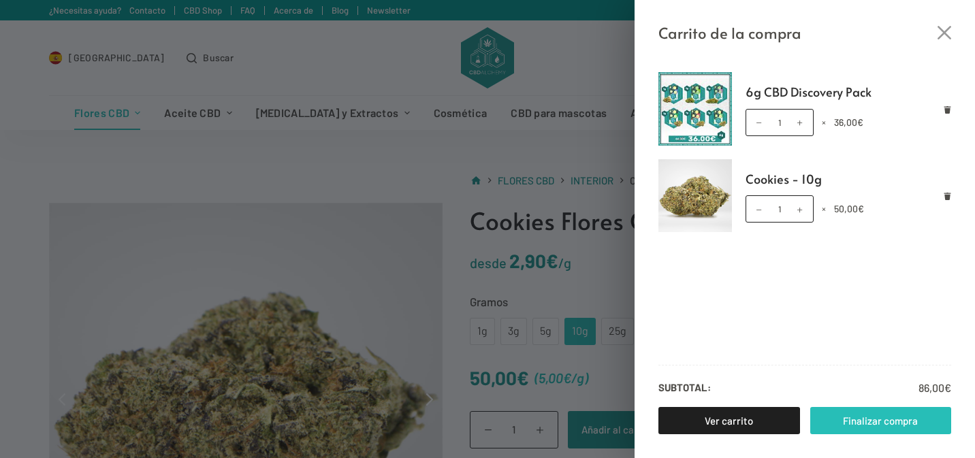
click at [856, 421] on link "Finalizar compra" at bounding box center [881, 420] width 142 height 27
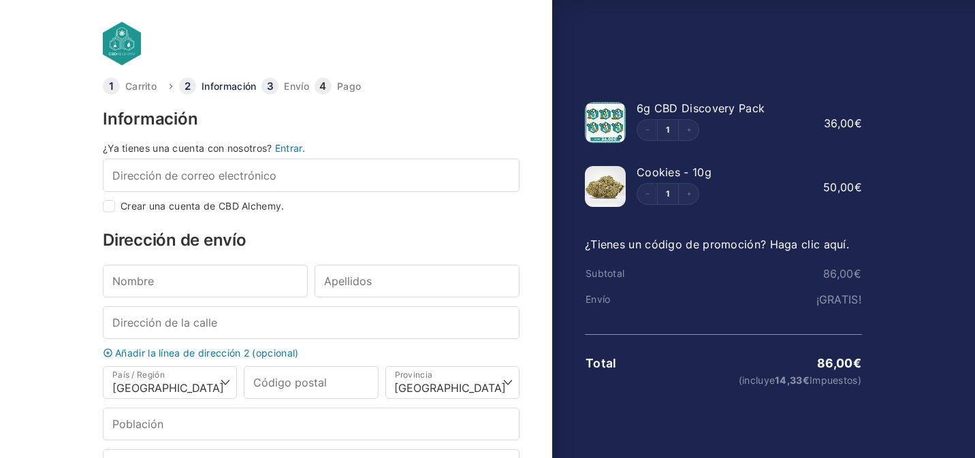
select select "B"
click at [108, 33] on link at bounding box center [242, 44] width 279 height 44
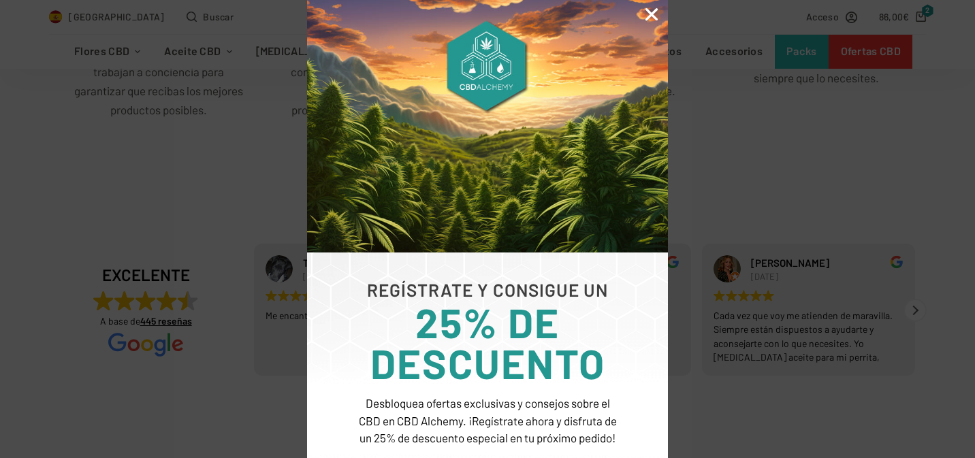
scroll to position [128, 0]
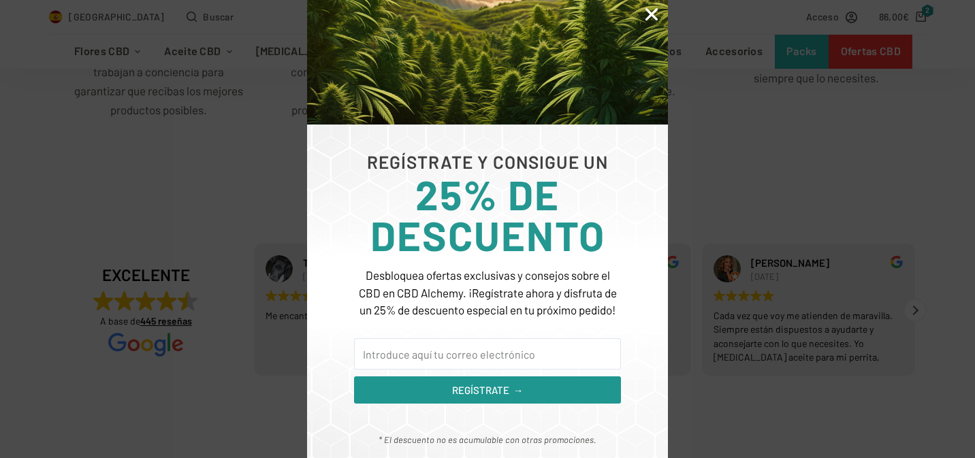
click at [699, 138] on div "REGÍSTRATE Y CONSIGUE UN 25% DE DESCUENTO Desbloquea ofertas exclusivas y conse…" at bounding box center [487, 229] width 975 height 458
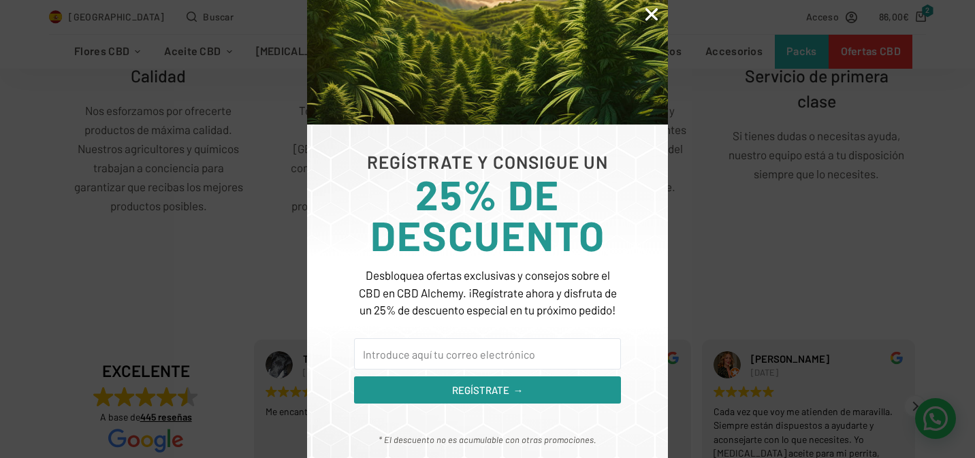
scroll to position [1267, 0]
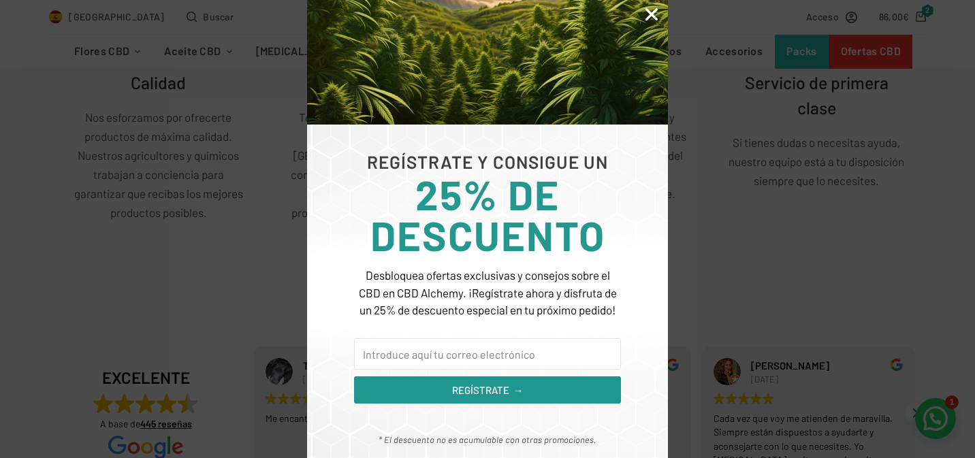
click at [650, 14] on icon "Close" at bounding box center [652, 14] width 18 height 18
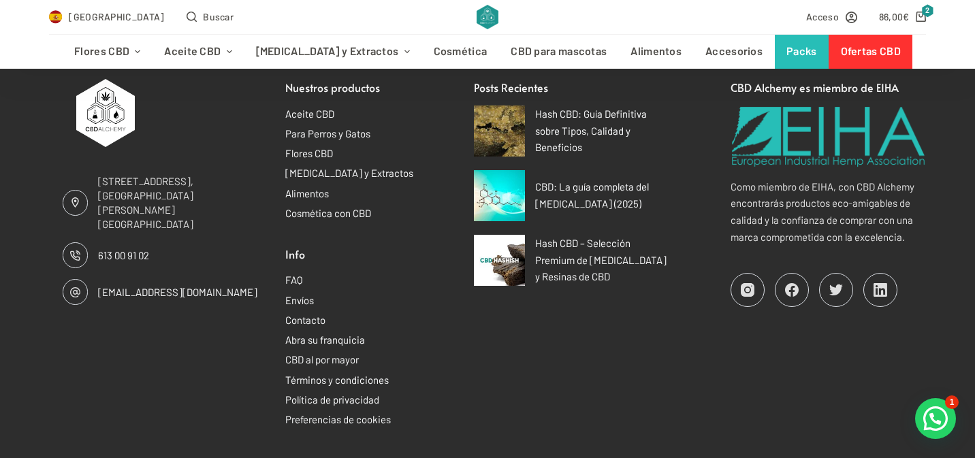
scroll to position [8667, 0]
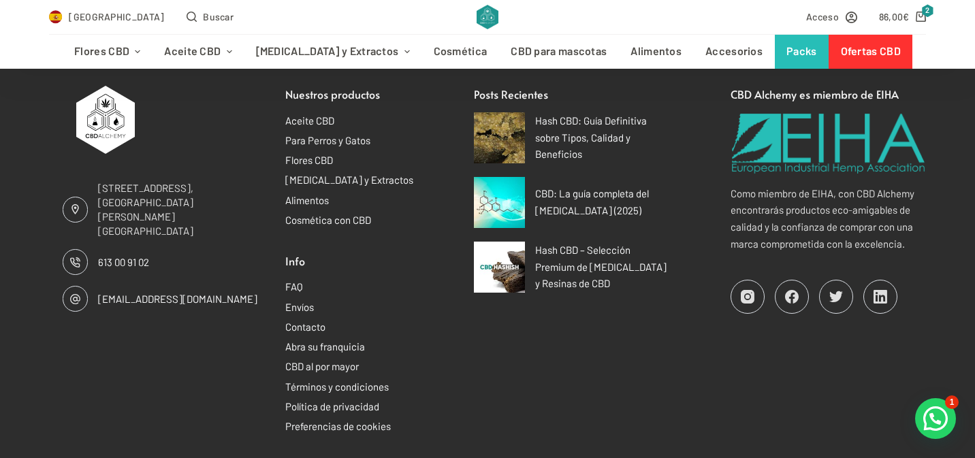
click at [376, 299] on li "Envíos" at bounding box center [382, 307] width 195 height 17
click at [299, 280] on link "FAQ" at bounding box center [294, 286] width 18 height 12
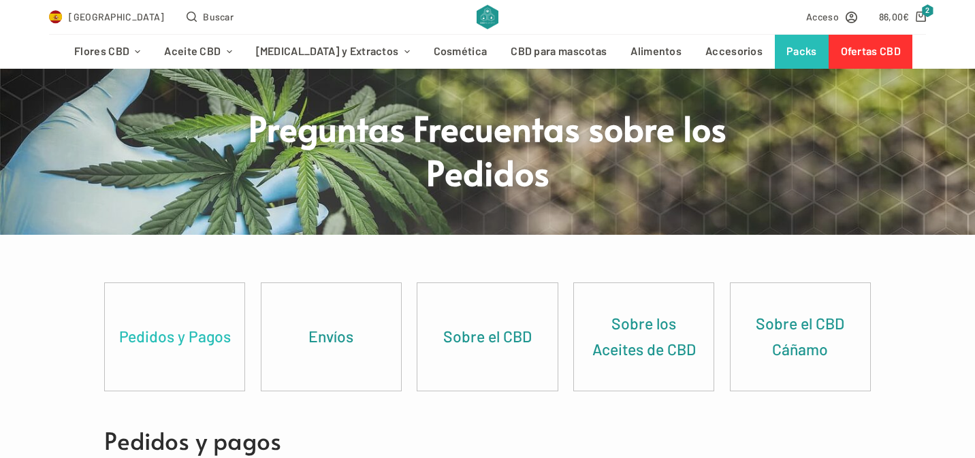
click at [197, 342] on link "Pedidos y Pagos" at bounding box center [175, 337] width 140 height 108
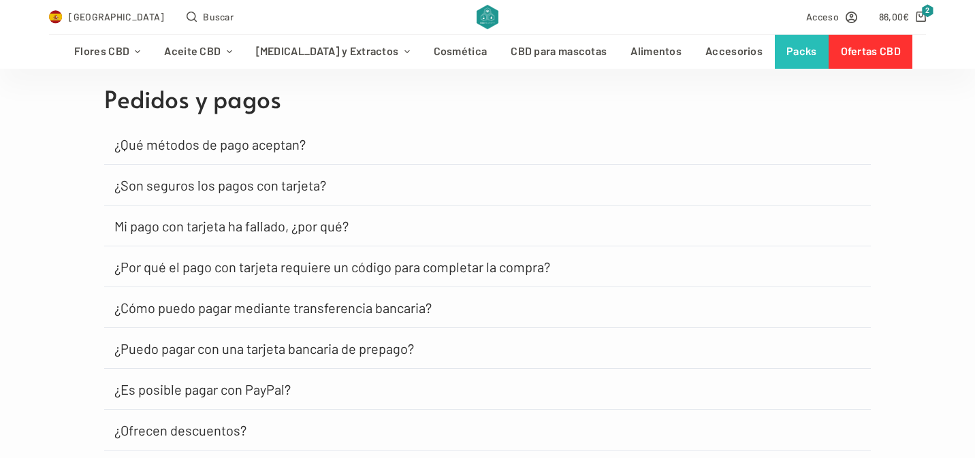
scroll to position [444, 0]
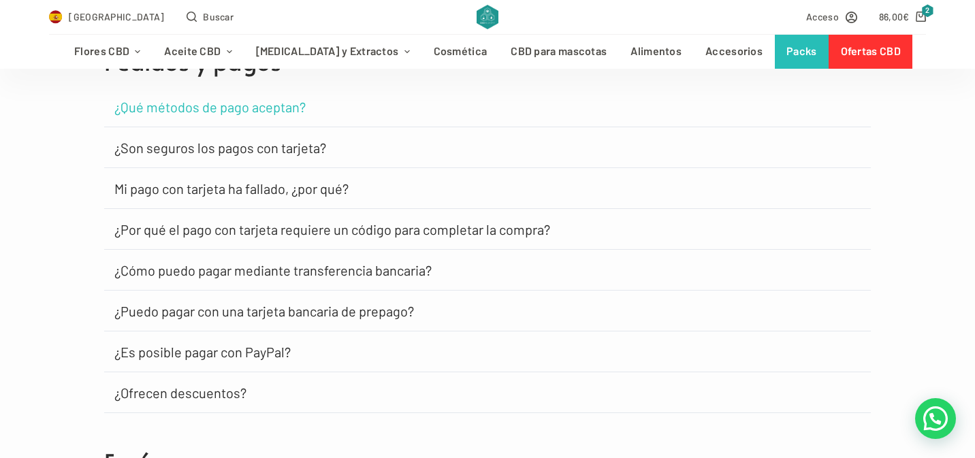
click at [235, 114] on link "¿Qué métodos de pago aceptan?" at bounding box center [209, 107] width 191 height 14
